Goal: Transaction & Acquisition: Purchase product/service

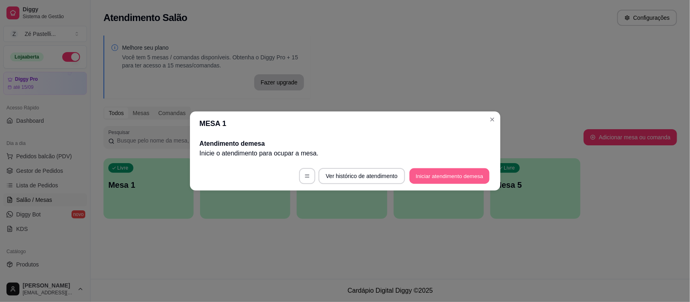
click at [435, 174] on button "Iniciar atendimento de mesa" at bounding box center [450, 177] width 80 height 16
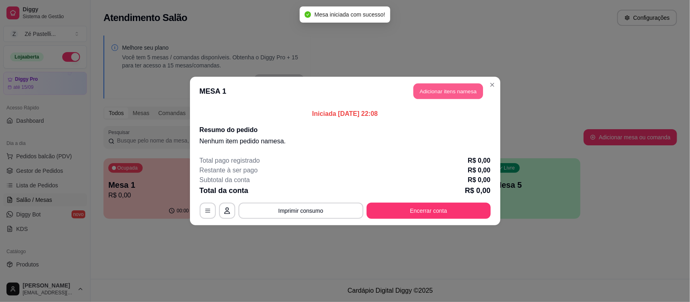
click at [454, 90] on button "Adicionar itens na mesa" at bounding box center [449, 92] width 70 height 16
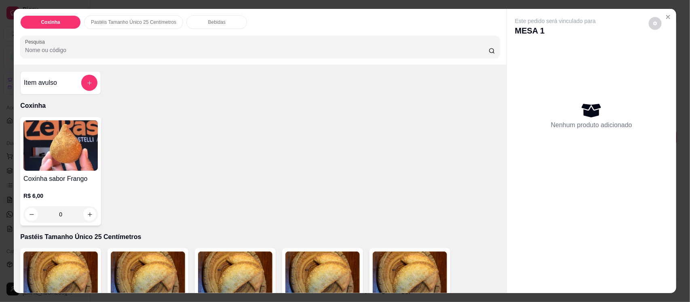
click at [116, 49] on input "Pesquisa" at bounding box center [257, 50] width 464 height 8
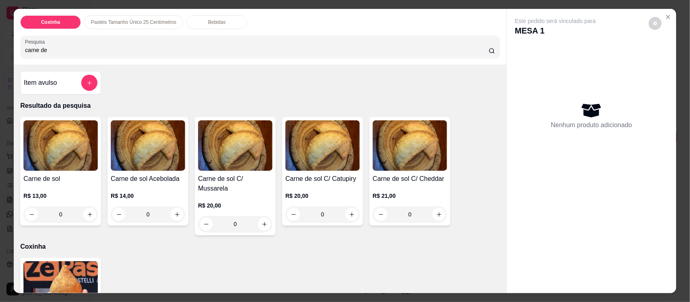
type input "carne de"
click at [150, 135] on img at bounding box center [148, 145] width 74 height 51
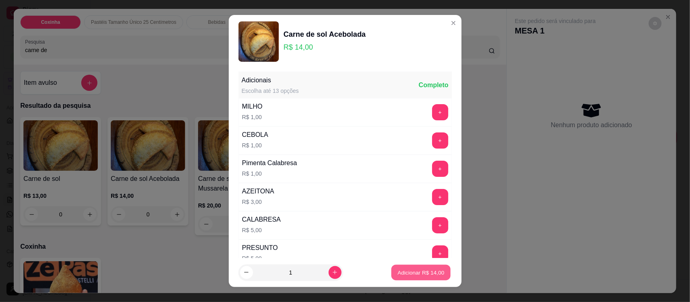
click at [401, 268] on button "Adicionar R$ 14,00" at bounding box center [421, 273] width 59 height 16
type input "1"
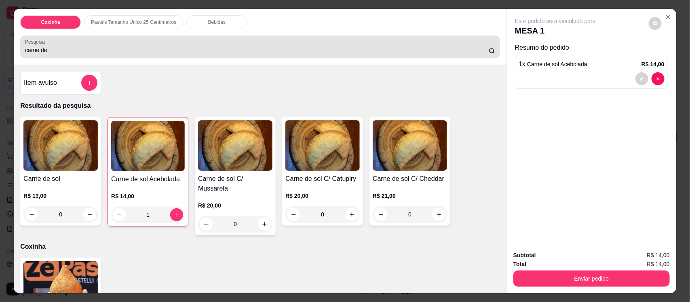
click at [200, 53] on input "carne de" at bounding box center [257, 50] width 464 height 8
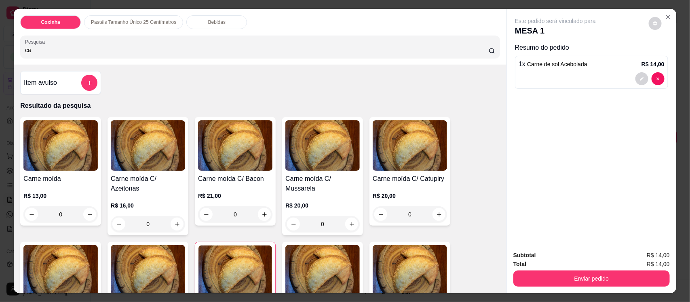
type input "c"
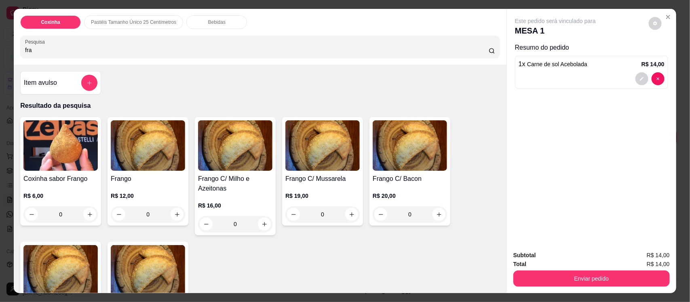
type input "fra"
click at [384, 168] on img at bounding box center [410, 145] width 74 height 51
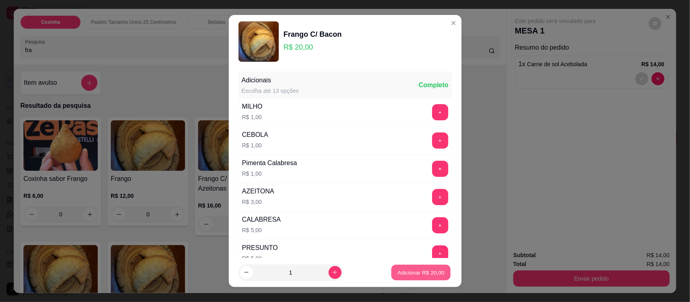
click at [410, 269] on p "Adicionar R$ 20,00" at bounding box center [421, 273] width 47 height 8
type input "1"
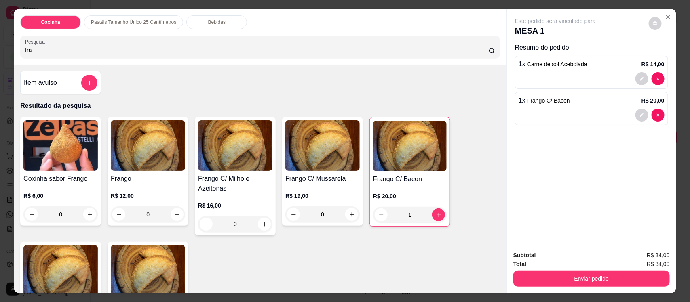
click at [208, 21] on p "Bebidas" at bounding box center [216, 22] width 17 height 6
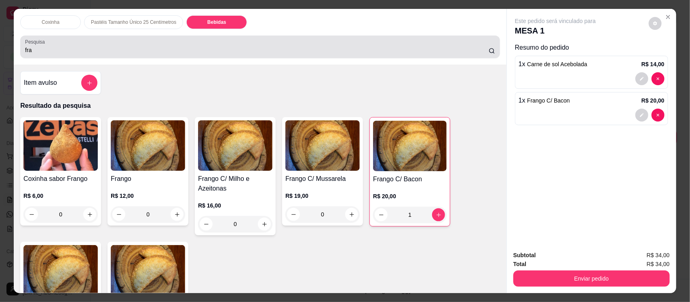
scroll to position [17, 0]
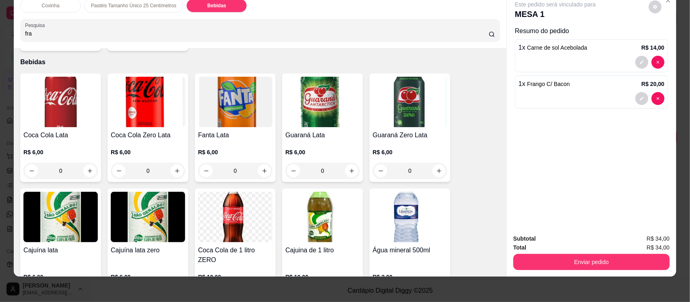
click at [317, 209] on img at bounding box center [322, 217] width 74 height 51
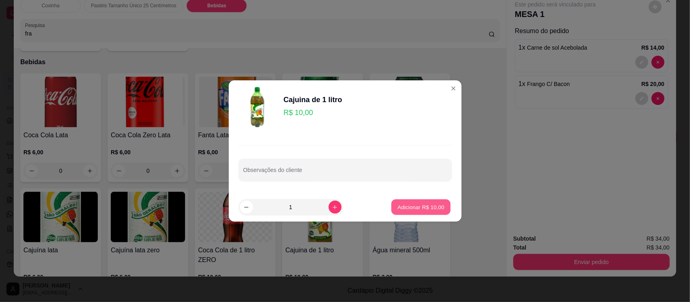
click at [423, 207] on p "Adicionar R$ 10,00" at bounding box center [421, 207] width 47 height 8
type input "1"
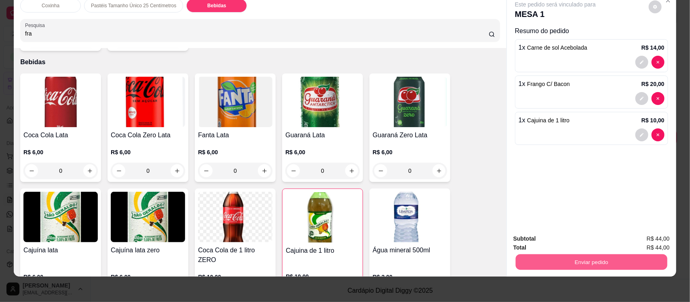
click at [581, 257] on button "Enviar pedido" at bounding box center [592, 262] width 152 height 16
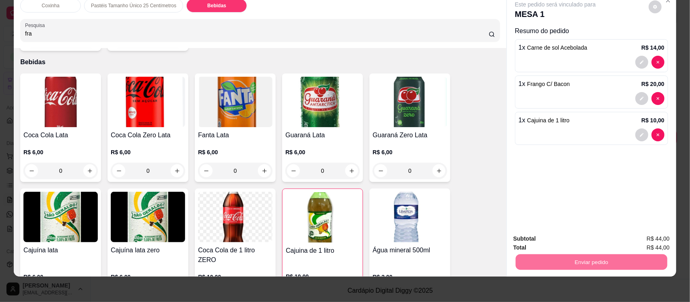
click at [574, 243] on button "Não registrar e enviar pedido" at bounding box center [564, 242] width 82 height 15
